Goal: Information Seeking & Learning: Learn about a topic

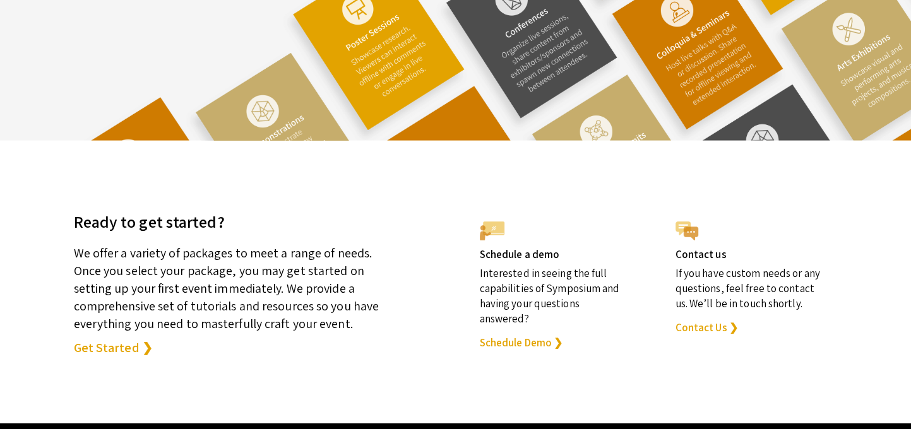
scroll to position [3564, 0]
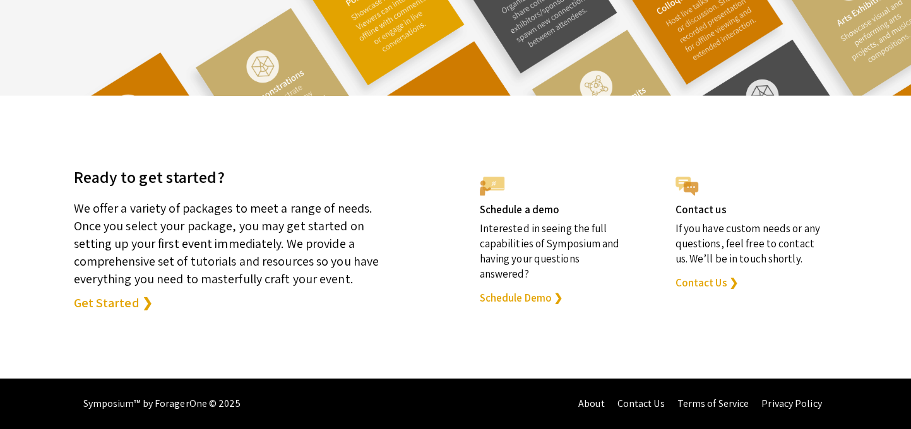
click at [121, 307] on link "Get Started ❯" at bounding box center [113, 303] width 79 height 18
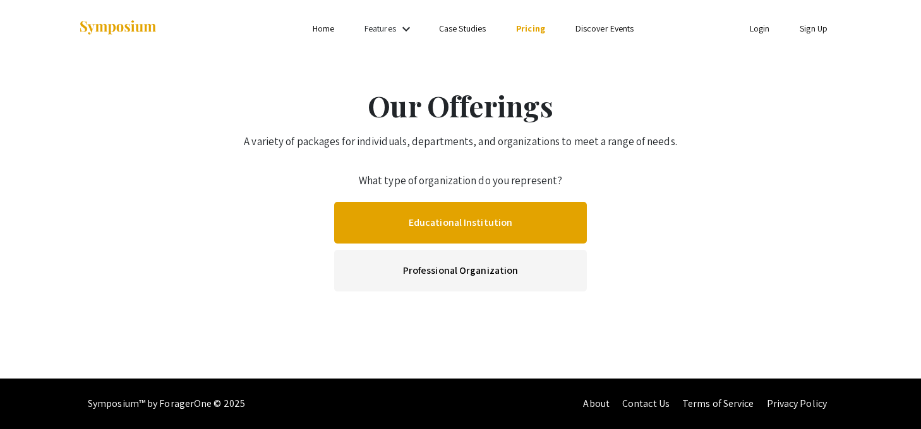
click at [492, 227] on link "Educational Institution" at bounding box center [460, 223] width 253 height 42
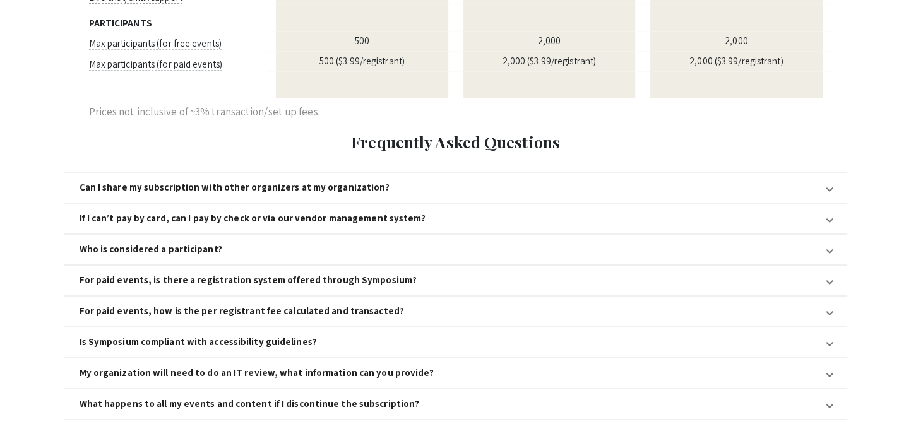
scroll to position [1372, 0]
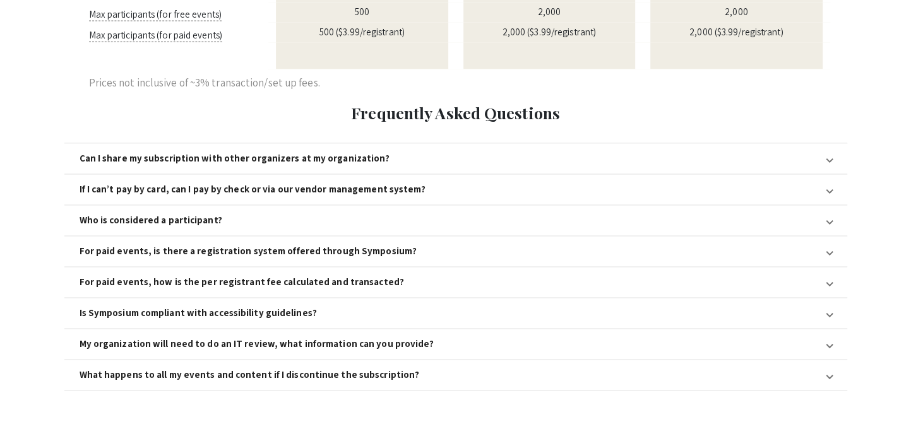
click at [837, 143] on mat-expansion-panel-header "Can I share my subscription with other organizers at my organization?" at bounding box center [455, 158] width 783 height 30
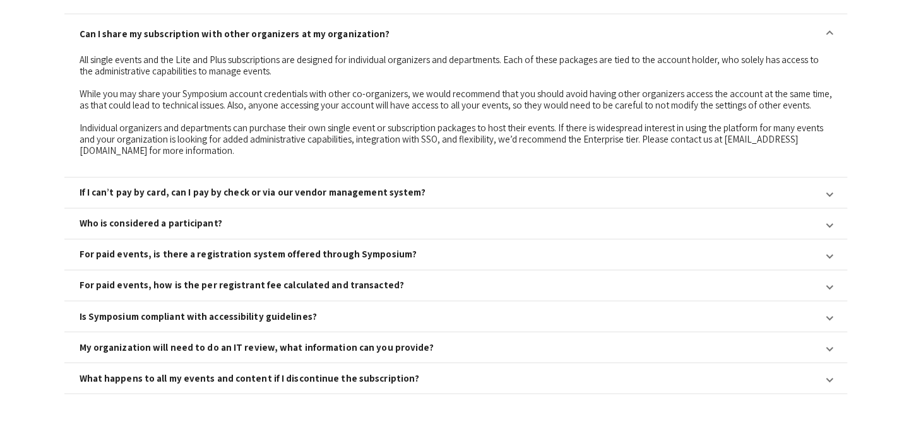
scroll to position [1503, 0]
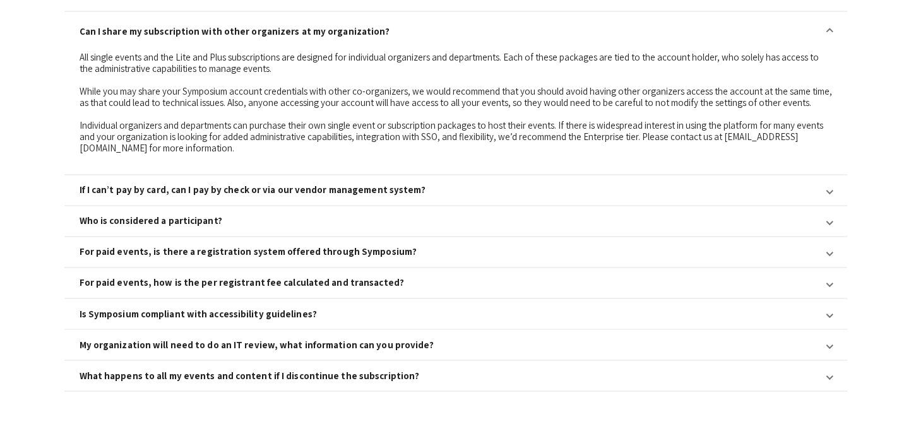
click at [826, 339] on span "My organization will need to do an IT review, what information can you provide?" at bounding box center [454, 344] width 748 height 11
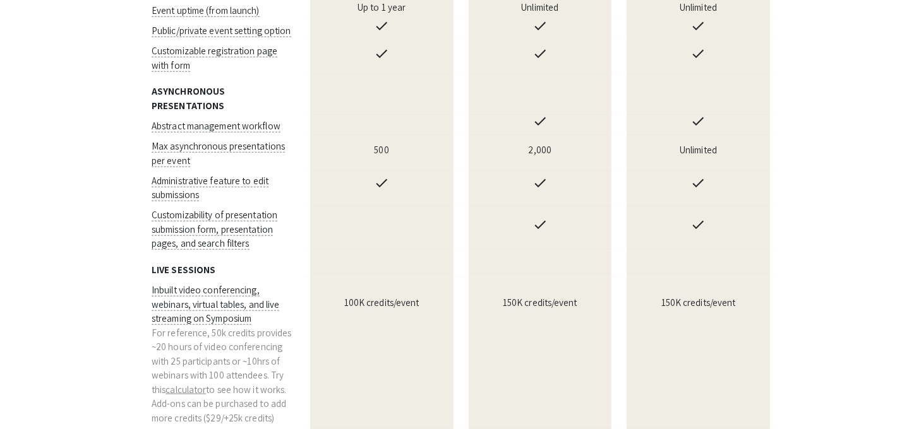
scroll to position [0, 0]
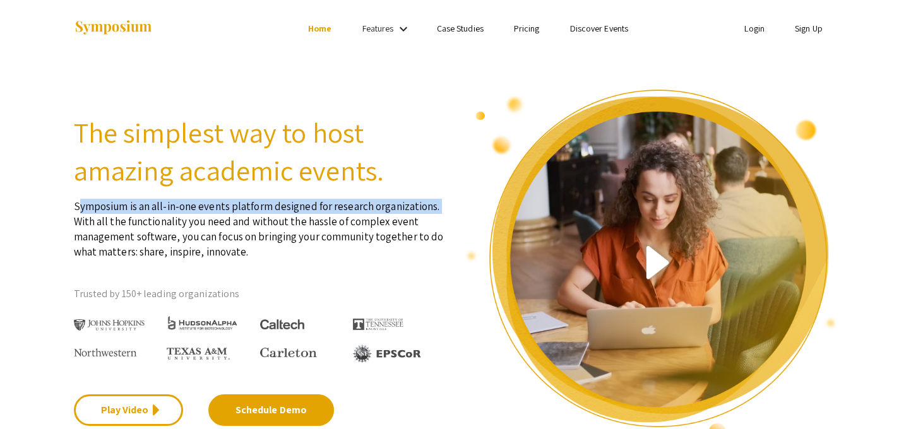
drag, startPoint x: 73, startPoint y: 208, endPoint x: 439, endPoint y: 200, distance: 366.3
click at [439, 200] on p "Symposium is an all-in-one events platform designed for research organizations.…" at bounding box center [260, 224] width 373 height 70
copy p "Symposium is an all-in-one events platform designed for research organizations."
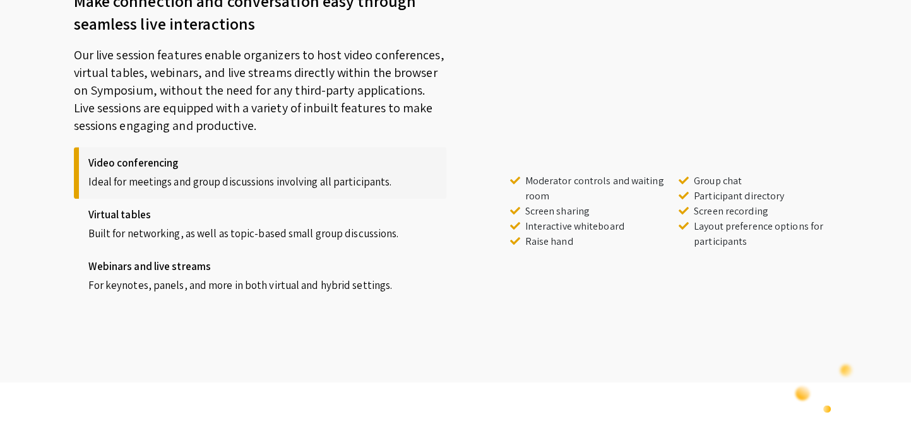
scroll to position [1074, 0]
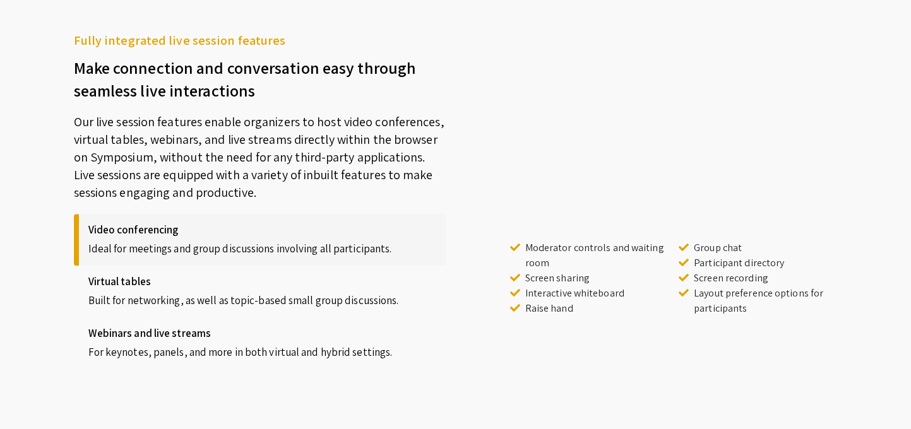
drag, startPoint x: 76, startPoint y: 124, endPoint x: 410, endPoint y: 192, distance: 341.5
click at [410, 192] on p "Our live session features enable organizers to host video conferences, virtual …" at bounding box center [260, 152] width 373 height 100
copy p "Our live session features enable organizers to host video conferences, virtual …"
